Goal: Task Accomplishment & Management: Manage account settings

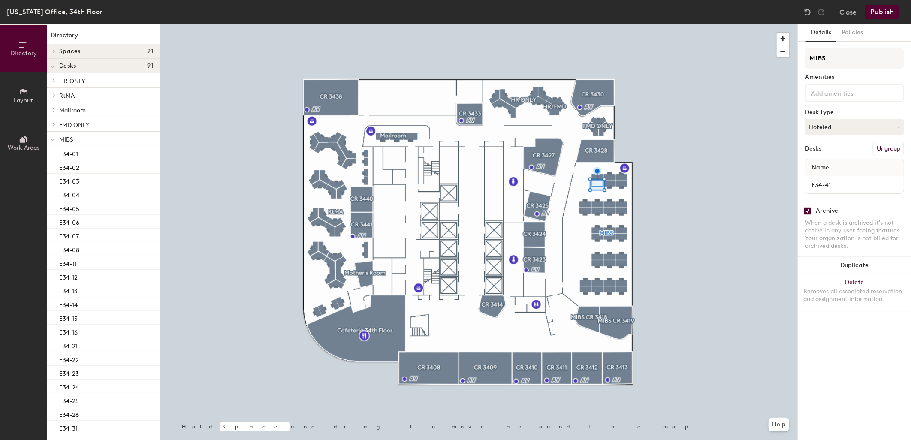
click at [808, 213] on div "Archive When a desk is archived it's not active in any user-facing features. Yo…" at bounding box center [854, 229] width 113 height 61
click at [809, 209] on input "checkbox" at bounding box center [807, 211] width 8 height 8
checkbox input "false"
click at [871, 17] on button "Publish" at bounding box center [882, 12] width 34 height 14
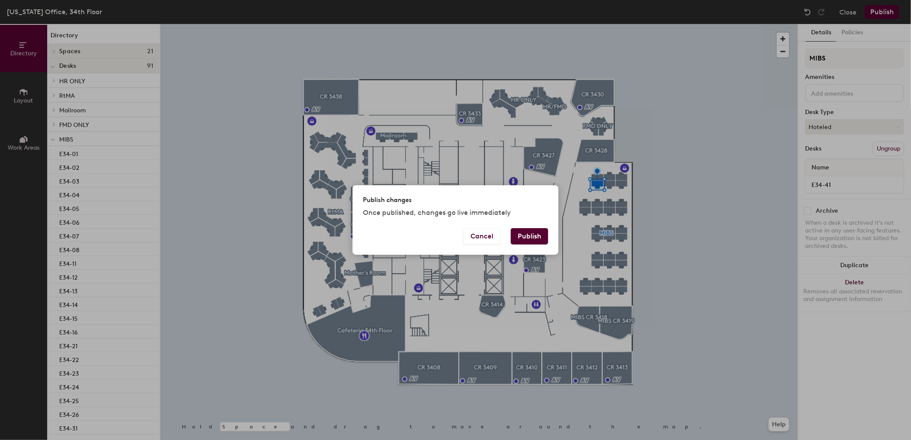
click at [532, 229] on button "Publish" at bounding box center [529, 236] width 37 height 16
